Goal: Find contact information: Find contact information

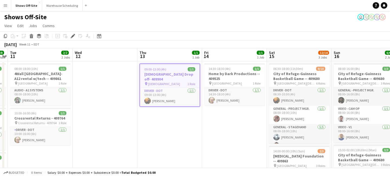
click at [7, 2] on button "Menu" at bounding box center [5, 5] width 11 height 11
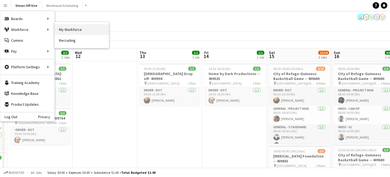
click at [69, 27] on link "My Workforce" at bounding box center [82, 29] width 54 height 11
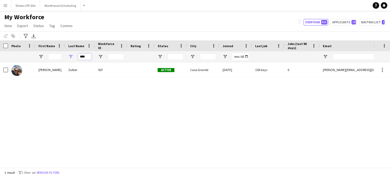
drag, startPoint x: 88, startPoint y: 56, endPoint x: 53, endPoint y: 56, distance: 34.9
click at [54, 56] on div "****" at bounding box center [293, 56] width 587 height 11
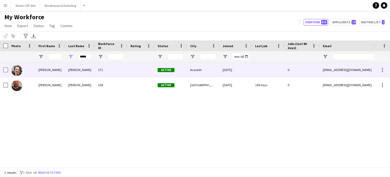
click at [65, 78] on div "[PERSON_NAME]" at bounding box center [80, 84] width 30 height 15
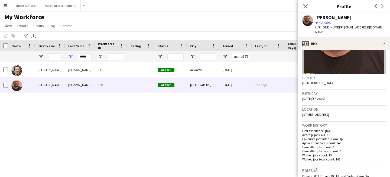
scroll to position [62, 0]
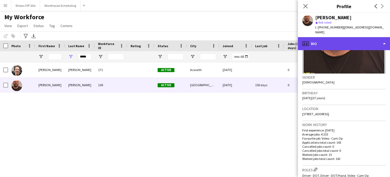
click at [329, 37] on div "profile Bio" at bounding box center [344, 43] width 92 height 13
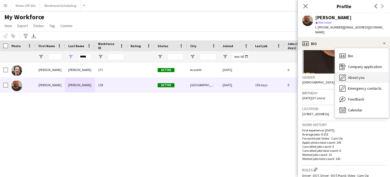
click at [344, 74] on icon "About you" at bounding box center [342, 77] width 6 height 6
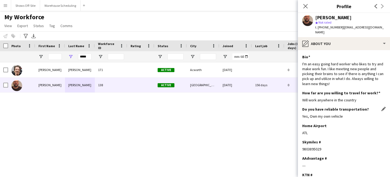
scroll to position [37, 0]
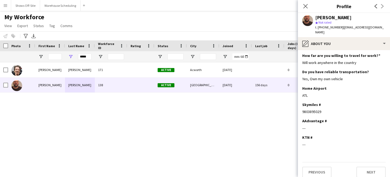
drag, startPoint x: 325, startPoint y: 108, endPoint x: 300, endPoint y: 108, distance: 25.7
click at [300, 108] on app-section-data-types "Bio Edit this field I'm an easy going hard worker who likes to try and make wor…" at bounding box center [344, 113] width 92 height 127
copy div "9803895029"
drag, startPoint x: 75, startPoint y: 58, endPoint x: 51, endPoint y: 58, distance: 24.1
click at [51, 58] on div "*****" at bounding box center [293, 56] width 587 height 11
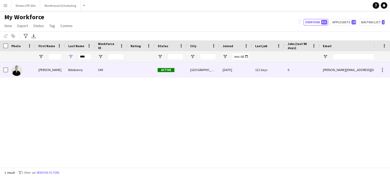
click at [55, 63] on div "[PERSON_NAME]" at bounding box center [50, 69] width 30 height 15
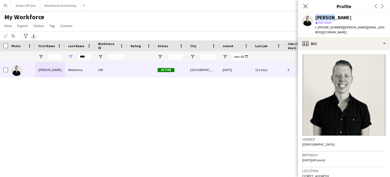
drag, startPoint x: 330, startPoint y: 19, endPoint x: 302, endPoint y: 19, distance: 27.9
click at [302, 19] on div "[PERSON_NAME] star Not rated t. [PHONE_NUMBER] | [PERSON_NAME][EMAIL_ADDRESS][D…" at bounding box center [344, 25] width 92 height 24
copy div "[PERSON_NAME]"
drag, startPoint x: 333, startPoint y: 17, endPoint x: 363, endPoint y: 17, distance: 30.0
click at [363, 17] on div "[PERSON_NAME]" at bounding box center [350, 17] width 70 height 5
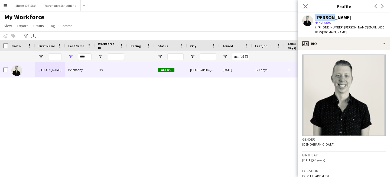
copy div "Belokonny"
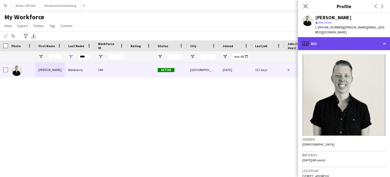
click at [338, 44] on div "profile Bio" at bounding box center [344, 43] width 92 height 13
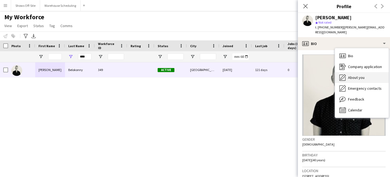
click at [351, 72] on div "About you About you" at bounding box center [362, 77] width 54 height 11
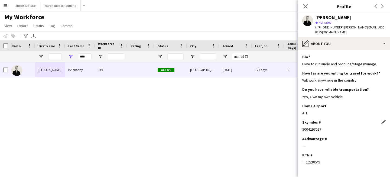
scroll to position [18, 0]
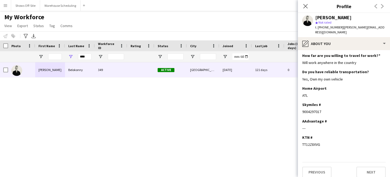
drag, startPoint x: 322, startPoint y: 106, endPoint x: 292, endPoint y: 106, distance: 29.5
click at [292, 106] on body "Menu Boards Boards Boards All jobs Status Workforce Workforce My Workforce Recr…" at bounding box center [195, 88] width 390 height 177
click at [319, 104] on div "Skymiles # Edit this field 9004297017" at bounding box center [343, 110] width 83 height 16
drag, startPoint x: 321, startPoint y: 106, endPoint x: 302, endPoint y: 106, distance: 19.5
click at [302, 109] on div "9004297017" at bounding box center [343, 111] width 83 height 5
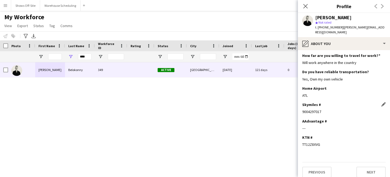
copy div "9004297017"
click at [85, 54] on input "****" at bounding box center [85, 56] width 14 height 6
drag, startPoint x: 88, startPoint y: 56, endPoint x: 84, endPoint y: 56, distance: 4.1
click at [84, 56] on input "****" at bounding box center [85, 56] width 14 height 6
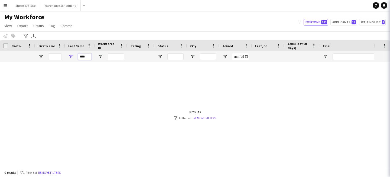
click at [91, 58] on input "****" at bounding box center [85, 56] width 14 height 6
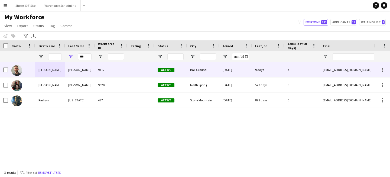
click at [86, 69] on div "[PERSON_NAME]" at bounding box center [80, 69] width 30 height 15
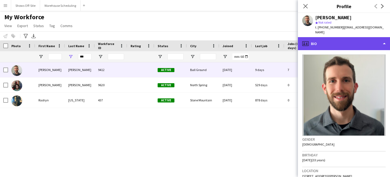
click at [334, 37] on div "profile Bio" at bounding box center [344, 43] width 92 height 13
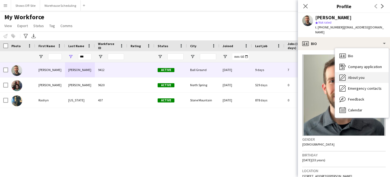
click at [354, 75] on span "About you" at bounding box center [356, 77] width 17 height 5
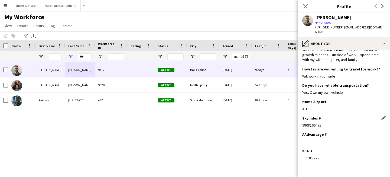
scroll to position [53, 0]
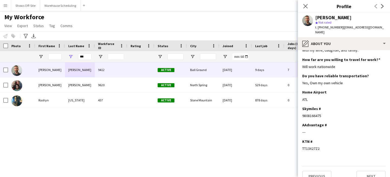
drag, startPoint x: 319, startPoint y: 111, endPoint x: 301, endPoint y: 110, distance: 17.6
click at [301, 110] on app-section-data-types "Bio Edit this field As an audio engineer I run live events, mix and master musi…" at bounding box center [344, 113] width 92 height 127
copy div "9808166475"
drag, startPoint x: 88, startPoint y: 56, endPoint x: 67, endPoint y: 55, distance: 20.8
click at [69, 56] on div "***" at bounding box center [80, 56] width 30 height 11
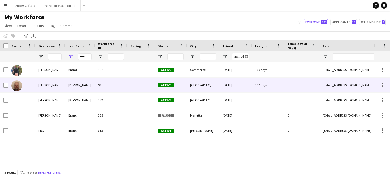
click at [82, 87] on div "[PERSON_NAME]" at bounding box center [80, 84] width 30 height 15
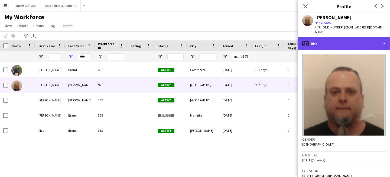
click at [335, 41] on div "profile Bio" at bounding box center [344, 43] width 92 height 13
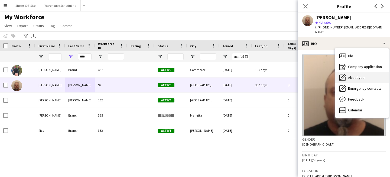
click at [346, 72] on div "About you About you" at bounding box center [362, 77] width 54 height 11
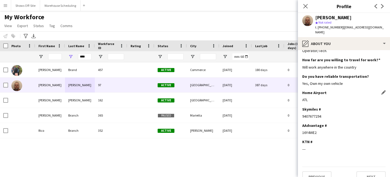
scroll to position [27, 0]
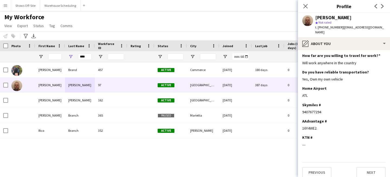
drag, startPoint x: 322, startPoint y: 108, endPoint x: 301, endPoint y: 107, distance: 21.1
click at [301, 107] on app-section-data-types "Bio Edit this field Hardworking lighting guy that loves his craft! L1, L2, ME, …" at bounding box center [344, 113] width 92 height 127
copy div "9407677294"
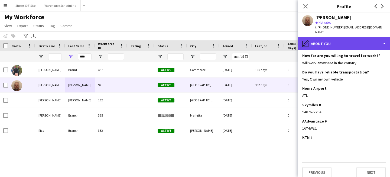
click at [325, 37] on div "pencil4 About you" at bounding box center [344, 43] width 92 height 13
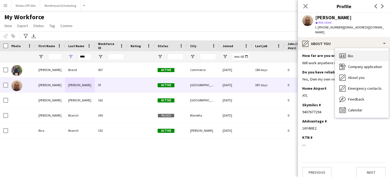
click at [338, 50] on div "Bio Bio" at bounding box center [362, 55] width 54 height 11
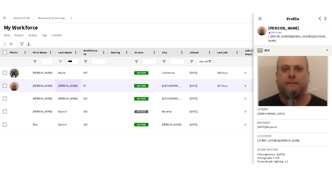
scroll to position [30, 0]
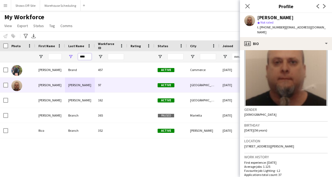
drag, startPoint x: 85, startPoint y: 57, endPoint x: 61, endPoint y: 57, distance: 24.4
click at [63, 57] on div "****" at bounding box center [293, 56] width 587 height 11
type input "*"
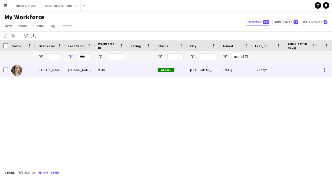
click at [68, 70] on div "[PERSON_NAME]" at bounding box center [80, 69] width 30 height 15
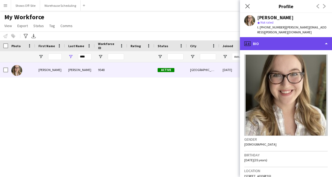
click at [281, 37] on div "profile Bio" at bounding box center [286, 43] width 92 height 13
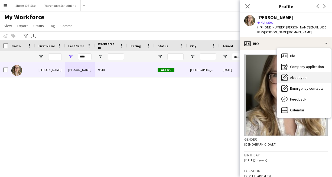
click at [297, 75] on span "About you" at bounding box center [298, 77] width 17 height 5
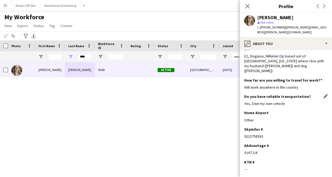
scroll to position [8, 0]
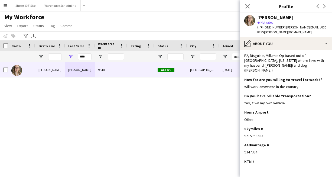
drag, startPoint x: 259, startPoint y: 143, endPoint x: 242, endPoint y: 143, distance: 16.5
click at [242, 143] on app-section-data-types "Bio Edit this field E2, Disguise, [PERSON_NAME] Op based out of [GEOGRAPHIC_DAT…" at bounding box center [286, 113] width 92 height 127
copy div "9J47JJ4"
drag, startPoint x: 274, startPoint y: 18, endPoint x: 253, endPoint y: 17, distance: 20.9
click at [253, 17] on div "[PERSON_NAME] star Not rated t. [PHONE_NUMBER] | [PERSON_NAME][EMAIL_ADDRESS][P…" at bounding box center [286, 25] width 92 height 24
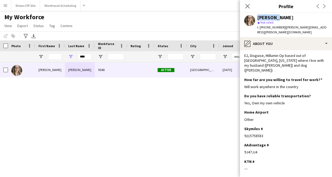
copy div "[PERSON_NAME]"
drag, startPoint x: 302, startPoint y: 17, endPoint x: 276, endPoint y: 17, distance: 26.3
click at [276, 17] on div "[PERSON_NAME]" at bounding box center [292, 17] width 70 height 5
copy div "[PERSON_NAME]"
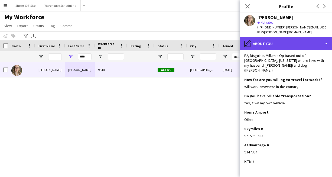
click at [288, 41] on div "pencil4 About you" at bounding box center [286, 43] width 92 height 13
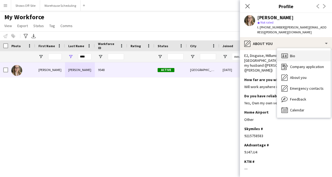
click at [292, 53] on span "Bio" at bounding box center [292, 55] width 5 height 5
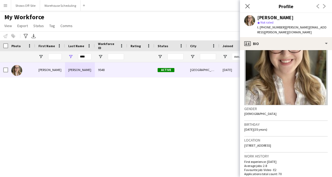
scroll to position [33, 0]
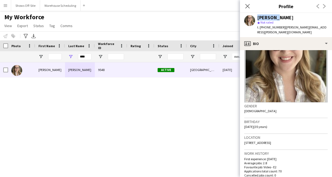
drag, startPoint x: 274, startPoint y: 17, endPoint x: 249, endPoint y: 17, distance: 25.4
click at [249, 17] on div "[PERSON_NAME] star Not rated t. [PHONE_NUMBER] | [PERSON_NAME][EMAIL_ADDRESS][P…" at bounding box center [286, 25] width 92 height 24
copy div "[PERSON_NAME]"
drag, startPoint x: 297, startPoint y: 19, endPoint x: 276, endPoint y: 18, distance: 20.6
click at [276, 18] on div "[PERSON_NAME]" at bounding box center [292, 17] width 70 height 5
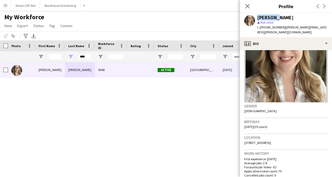
drag, startPoint x: 297, startPoint y: 138, endPoint x: 237, endPoint y: 137, distance: 60.1
click at [237, 137] on body "Menu Boards Boards Boards All jobs Status Workforce Workforce My Workforce Recr…" at bounding box center [166, 88] width 332 height 177
click at [268, 140] on span "[STREET_ADDRESS]" at bounding box center [257, 142] width 27 height 4
drag, startPoint x: 298, startPoint y: 137, endPoint x: 242, endPoint y: 136, distance: 56.0
click at [242, 136] on app-crew-profile-bio "Gender [DEMOGRAPHIC_DATA] Birthday [DEMOGRAPHIC_DATA] (35 years) Location [STRE…" at bounding box center [286, 113] width 92 height 127
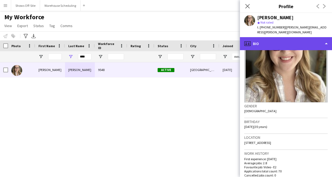
click at [258, 37] on div "profile Bio" at bounding box center [286, 43] width 92 height 13
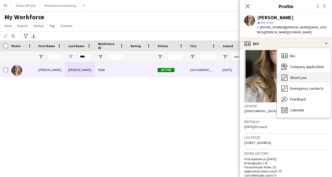
click at [297, 75] on span "About you" at bounding box center [298, 77] width 17 height 5
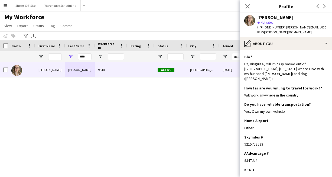
drag, startPoint x: 262, startPoint y: 135, endPoint x: 241, endPoint y: 134, distance: 20.9
click at [241, 134] on app-section-data-types "Bio Edit this field E2, Disguise, [PERSON_NAME] Op based out of [GEOGRAPHIC_DAT…" at bounding box center [286, 113] width 92 height 127
drag, startPoint x: 263, startPoint y: 27, endPoint x: 279, endPoint y: 27, distance: 16.2
click at [279, 27] on span "t. [PHONE_NUMBER]" at bounding box center [271, 27] width 28 height 4
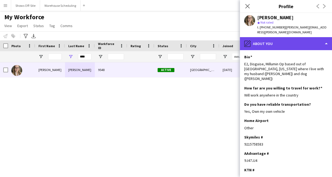
click at [268, 37] on div "pencil4 About you" at bounding box center [286, 43] width 92 height 13
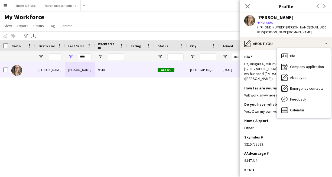
drag, startPoint x: 259, startPoint y: 149, endPoint x: 243, endPoint y: 149, distance: 16.2
click at [243, 149] on app-section-data-types "Bio Edit this field E2, Disguise, [PERSON_NAME] Op based out of [GEOGRAPHIC_DAT…" at bounding box center [286, 113] width 92 height 127
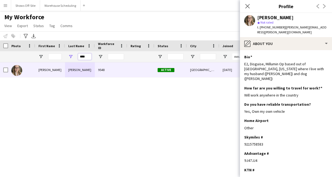
drag, startPoint x: 88, startPoint y: 57, endPoint x: 71, endPoint y: 56, distance: 17.6
click at [71, 57] on div "****" at bounding box center [80, 56] width 30 height 11
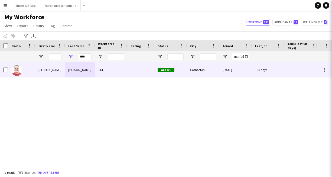
click at [83, 66] on div "[PERSON_NAME]" at bounding box center [80, 69] width 30 height 15
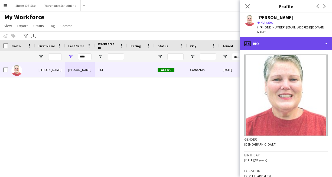
click at [280, 40] on div "profile Bio" at bounding box center [286, 43] width 92 height 13
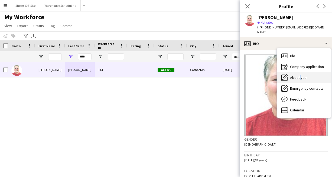
click at [299, 75] on span "About you" at bounding box center [298, 77] width 17 height 5
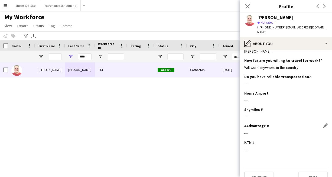
scroll to position [0, 0]
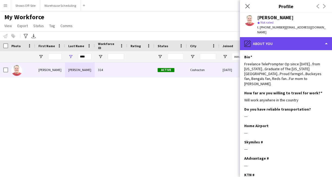
click at [273, 41] on div "pencil4 About you" at bounding box center [286, 43] width 92 height 13
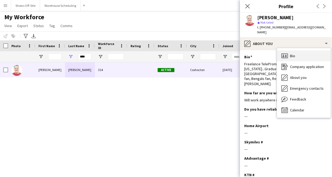
click at [283, 53] on icon "Bio" at bounding box center [284, 56] width 6 height 6
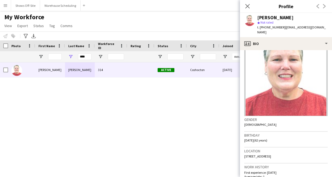
scroll to position [20, 0]
drag, startPoint x: 281, startPoint y: 150, endPoint x: 241, endPoint y: 150, distance: 40.1
click at [241, 150] on app-crew-profile-bio "Gender [DEMOGRAPHIC_DATA] Birthday [DEMOGRAPHIC_DATA] (62 years) Location 44714…" at bounding box center [286, 113] width 92 height 127
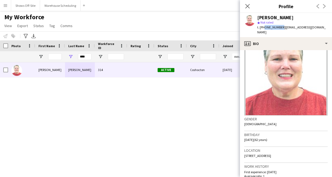
drag, startPoint x: 263, startPoint y: 28, endPoint x: 278, endPoint y: 27, distance: 15.4
click at [278, 27] on span "t. [PHONE_NUMBER]" at bounding box center [271, 27] width 28 height 4
drag, startPoint x: 87, startPoint y: 56, endPoint x: 59, endPoint y: 56, distance: 27.3
click at [59, 56] on div "****" at bounding box center [293, 56] width 587 height 11
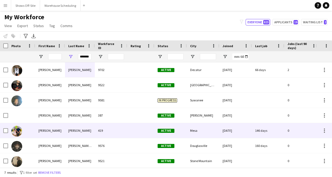
click at [65, 134] on div "[PERSON_NAME]" at bounding box center [50, 130] width 30 height 15
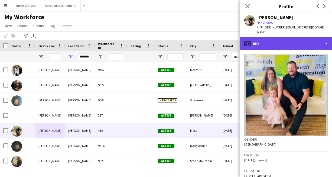
click at [285, 37] on div "profile Bio" at bounding box center [286, 43] width 92 height 13
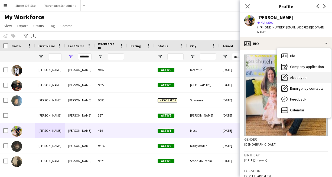
click at [293, 75] on span "About you" at bounding box center [298, 77] width 17 height 5
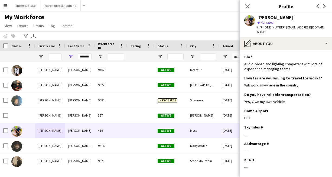
drag, startPoint x: 92, startPoint y: 58, endPoint x: 60, endPoint y: 58, distance: 31.9
click at [60, 58] on div "*******" at bounding box center [293, 56] width 587 height 11
drag, startPoint x: 90, startPoint y: 55, endPoint x: 73, endPoint y: 55, distance: 17.3
click at [73, 55] on div "*******" at bounding box center [80, 56] width 30 height 11
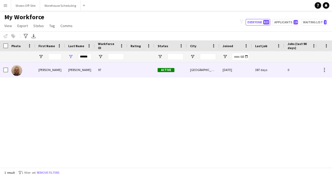
click at [89, 70] on div "[PERSON_NAME]" at bounding box center [80, 69] width 30 height 15
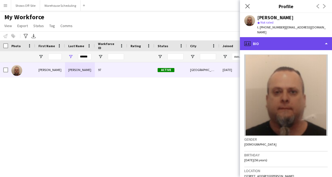
click at [296, 38] on div "profile Bio" at bounding box center [286, 43] width 92 height 13
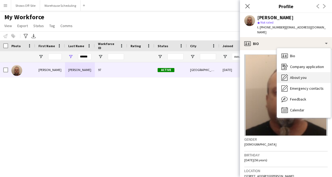
click at [304, 72] on div "About you About you" at bounding box center [304, 77] width 54 height 11
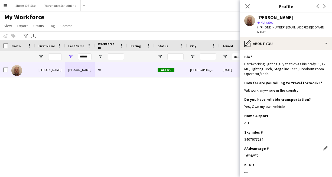
drag, startPoint x: 263, startPoint y: 150, endPoint x: 244, endPoint y: 150, distance: 18.9
click at [244, 153] on div "16Y4WE2" at bounding box center [285, 155] width 83 height 5
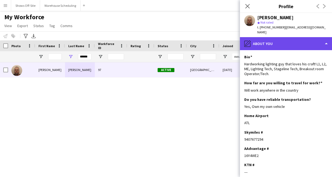
click at [256, 37] on div "pencil4 About you" at bounding box center [286, 43] width 92 height 13
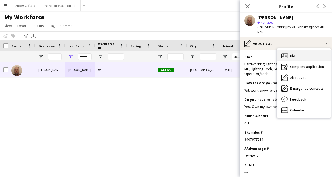
click at [286, 53] on icon "Bio" at bounding box center [284, 56] width 6 height 6
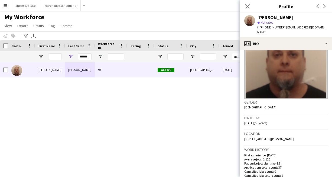
scroll to position [38, 0]
drag, startPoint x: 263, startPoint y: 28, endPoint x: 279, endPoint y: 27, distance: 15.7
click at [279, 27] on span "t. [PHONE_NUMBER]" at bounding box center [271, 27] width 28 height 4
drag, startPoint x: 72, startPoint y: 57, endPoint x: 43, endPoint y: 57, distance: 29.0
click at [42, 57] on div "******" at bounding box center [293, 56] width 587 height 11
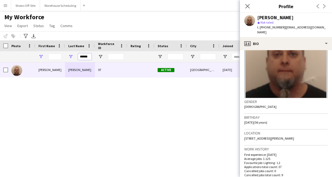
type input "*"
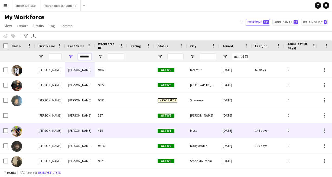
type input "*******"
click at [69, 124] on div "[PERSON_NAME]" at bounding box center [80, 130] width 30 height 15
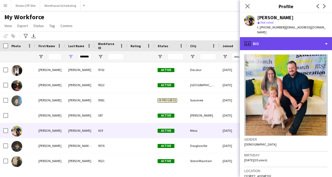
click at [267, 38] on div "profile Bio" at bounding box center [286, 43] width 92 height 13
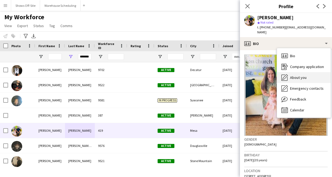
click at [284, 72] on div "About you About you" at bounding box center [304, 77] width 54 height 11
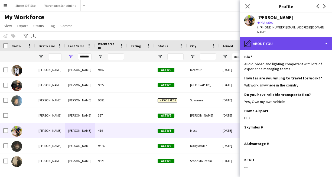
click at [278, 41] on div "pencil4 About you" at bounding box center [286, 43] width 92 height 13
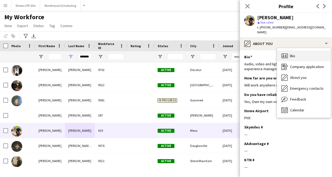
click at [285, 53] on icon "Bio" at bounding box center [284, 56] width 6 height 6
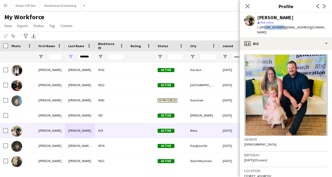
drag, startPoint x: 263, startPoint y: 28, endPoint x: 279, endPoint y: 27, distance: 16.0
click at [279, 27] on span "t. [PHONE_NUMBER]" at bounding box center [271, 27] width 28 height 4
drag, startPoint x: 88, startPoint y: 58, endPoint x: 71, endPoint y: 58, distance: 17.3
click at [72, 58] on div "*******" at bounding box center [80, 56] width 30 height 11
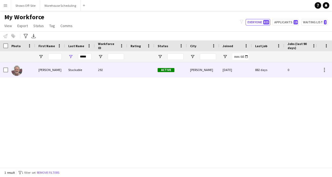
click at [74, 69] on div "Stackable" at bounding box center [80, 69] width 30 height 15
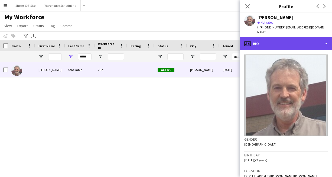
click at [269, 42] on div "profile Bio" at bounding box center [286, 43] width 92 height 13
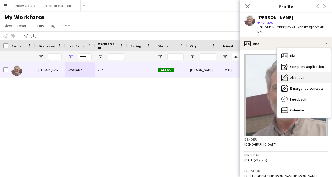
click at [290, 76] on div "About you About you" at bounding box center [304, 77] width 54 height 11
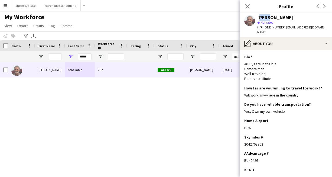
drag, startPoint x: 257, startPoint y: 18, endPoint x: 267, endPoint y: 18, distance: 10.6
click at [267, 18] on div "[PERSON_NAME]" at bounding box center [275, 17] width 36 height 5
drag, startPoint x: 270, startPoint y: 19, endPoint x: 295, endPoint y: 19, distance: 25.4
click at [295, 19] on div "[PERSON_NAME]" at bounding box center [292, 17] width 70 height 5
drag, startPoint x: 261, startPoint y: 155, endPoint x: 240, endPoint y: 155, distance: 21.1
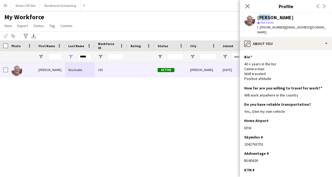
click at [240, 155] on app-section-data-types "Bio Edit this field 40 + years in the biz Camera man Well traveled Positive att…" at bounding box center [286, 113] width 92 height 127
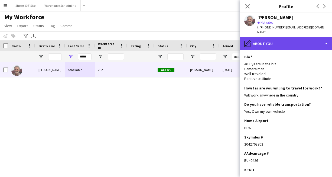
click at [258, 38] on div "pencil4 About you" at bounding box center [286, 43] width 92 height 13
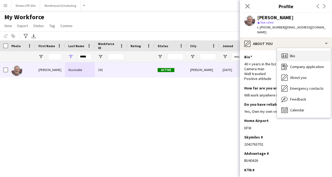
click at [281, 50] on div "Bio Bio" at bounding box center [304, 55] width 54 height 11
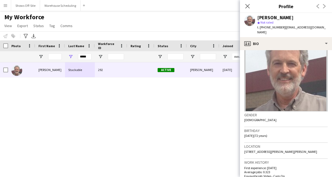
scroll to position [31, 0]
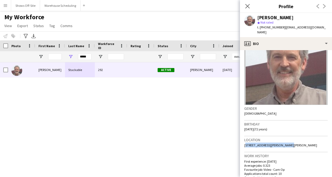
drag, startPoint x: 281, startPoint y: 137, endPoint x: 243, endPoint y: 137, distance: 38.7
click at [243, 137] on app-crew-profile-bio "Gender [DEMOGRAPHIC_DATA] Birthday [DEMOGRAPHIC_DATA] (72 years) Location [STRE…" at bounding box center [286, 113] width 92 height 127
drag, startPoint x: 262, startPoint y: 27, endPoint x: 279, endPoint y: 28, distance: 16.8
click at [279, 28] on span "t. [PHONE_NUMBER]" at bounding box center [271, 27] width 28 height 4
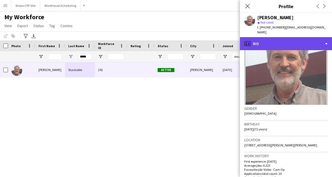
click at [273, 37] on div "profile Bio" at bounding box center [286, 43] width 92 height 13
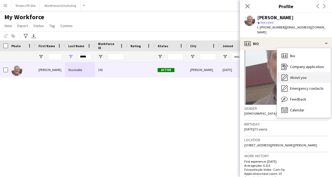
click at [293, 75] on span "About you" at bounding box center [298, 77] width 17 height 5
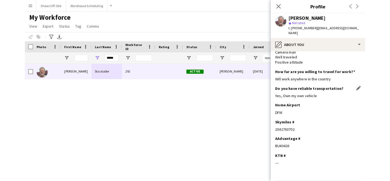
scroll to position [31, 0]
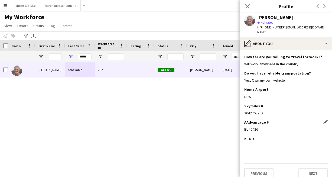
drag, startPoint x: 259, startPoint y: 125, endPoint x: 244, endPoint y: 125, distance: 14.9
click at [244, 125] on app-section-data-types "Bio Edit this field 40 + years in the biz Camera man Well traveled Positive att…" at bounding box center [286, 113] width 92 height 127
drag, startPoint x: 88, startPoint y: 58, endPoint x: 63, endPoint y: 58, distance: 25.2
click at [65, 58] on div "*****" at bounding box center [80, 56] width 30 height 11
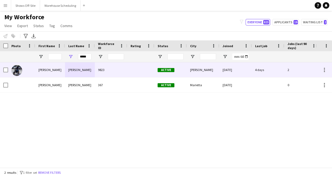
click at [64, 69] on div "[PERSON_NAME]" at bounding box center [50, 69] width 30 height 15
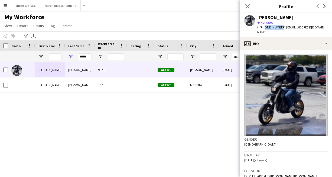
drag, startPoint x: 262, startPoint y: 27, endPoint x: 278, endPoint y: 28, distance: 16.2
click at [278, 28] on span "t. [PHONE_NUMBER]" at bounding box center [271, 27] width 28 height 4
click at [247, 5] on icon "Close pop-in" at bounding box center [247, 6] width 5 height 5
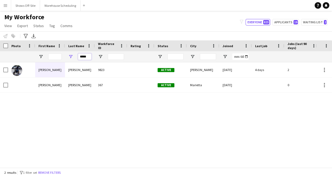
drag, startPoint x: 88, startPoint y: 56, endPoint x: 48, endPoint y: 55, distance: 39.3
click at [54, 56] on div "*****" at bounding box center [293, 56] width 587 height 11
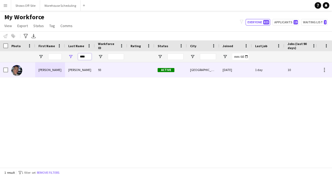
type input "****"
click at [51, 66] on div "[PERSON_NAME]" at bounding box center [50, 69] width 30 height 15
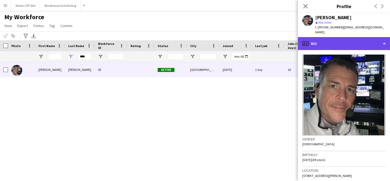
click at [316, 38] on div "profile Bio" at bounding box center [344, 43] width 92 height 13
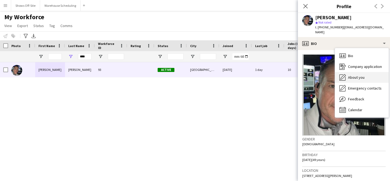
click at [348, 75] on span "About you" at bounding box center [356, 77] width 17 height 5
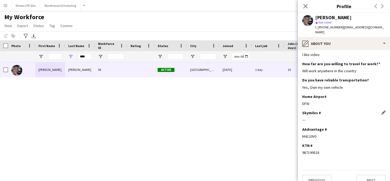
scroll to position [13, 0]
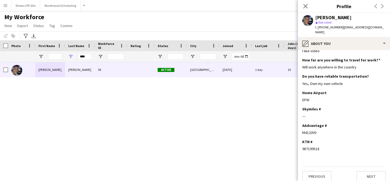
drag, startPoint x: 316, startPoint y: 127, endPoint x: 301, endPoint y: 127, distance: 14.6
click at [301, 127] on app-section-data-types "Bio Edit this field I like video How far are you willing to travel for work? Ed…" at bounding box center [344, 115] width 92 height 131
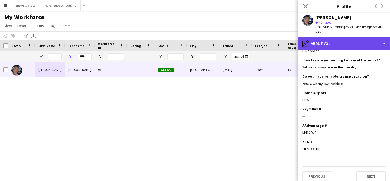
click at [341, 39] on div "pencil4 About you" at bounding box center [344, 43] width 92 height 13
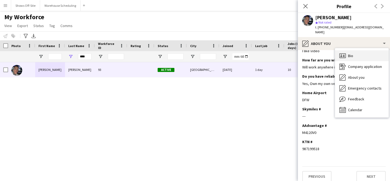
click at [346, 50] on div "Bio Bio" at bounding box center [362, 55] width 54 height 11
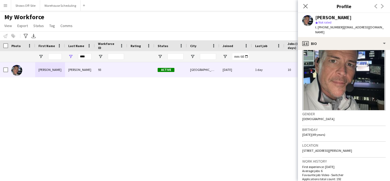
scroll to position [26, 0]
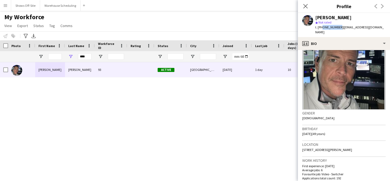
drag, startPoint x: 321, startPoint y: 27, endPoint x: 337, endPoint y: 27, distance: 16.0
click at [337, 27] on span "t. [PHONE_NUMBER]" at bounding box center [329, 27] width 28 height 4
